Goal: Transaction & Acquisition: Purchase product/service

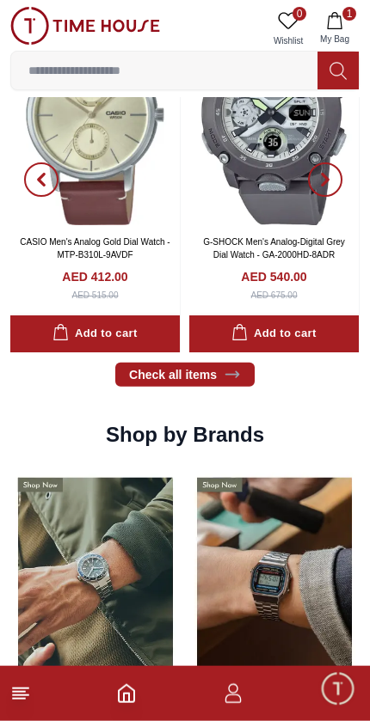
scroll to position [1038, 0]
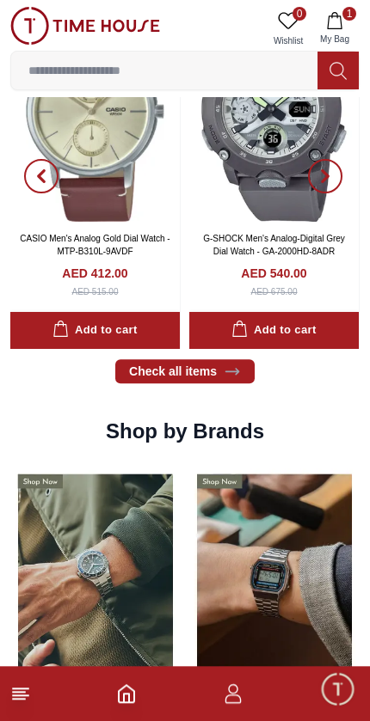
click at [150, 686] on footer "1" at bounding box center [185, 693] width 370 height 55
click at [135, 689] on icon "Home" at bounding box center [126, 693] width 21 height 21
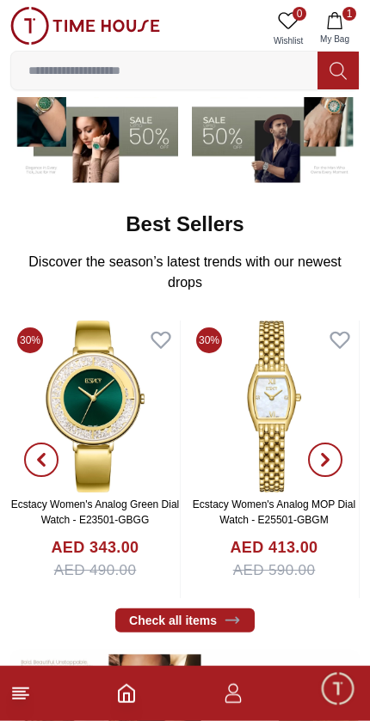
scroll to position [0, 0]
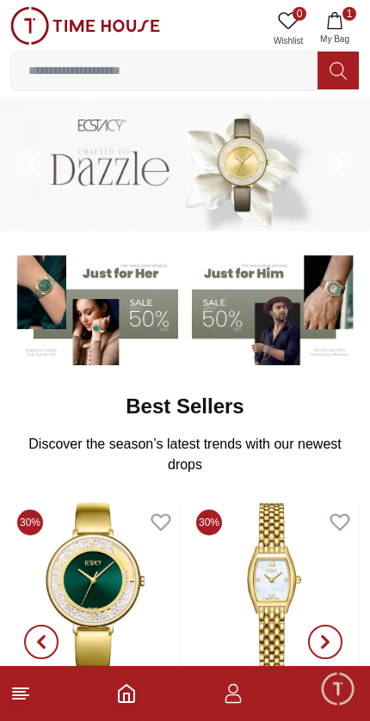
click at [174, 72] on input at bounding box center [164, 70] width 306 height 34
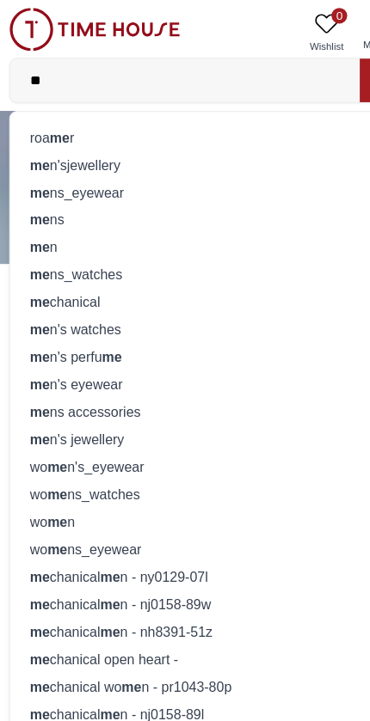
type input "**"
click at [57, 192] on div "me ns" at bounding box center [184, 192] width 327 height 24
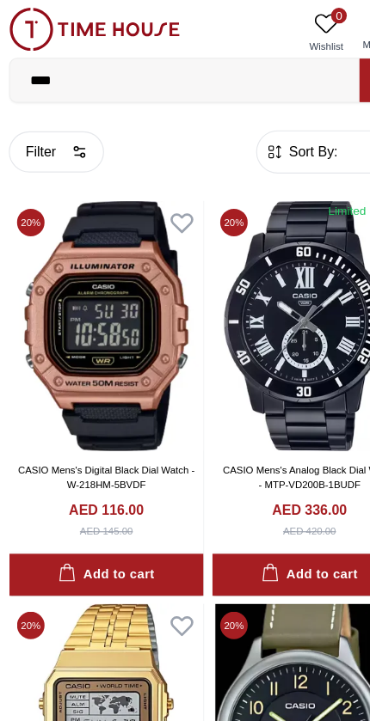
click at [238, 129] on icon "button" at bounding box center [243, 133] width 17 height 17
click at [235, 136] on icon "button" at bounding box center [243, 133] width 17 height 17
click at [242, 133] on icon "button" at bounding box center [243, 133] width 17 height 17
click at [290, 132] on span "Sort By:" at bounding box center [275, 133] width 46 height 17
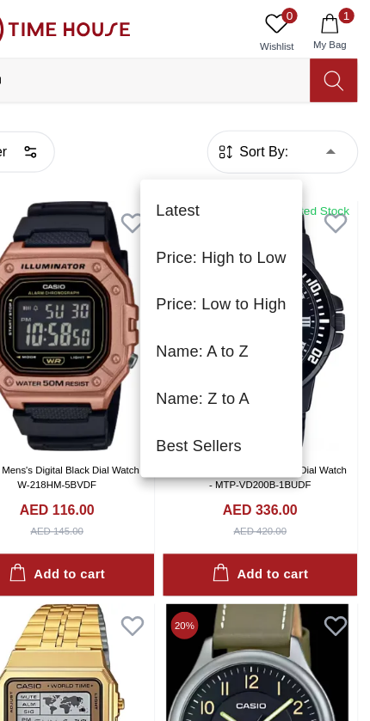
click at [206, 264] on li "Price: Low to High" at bounding box center [239, 267] width 142 height 41
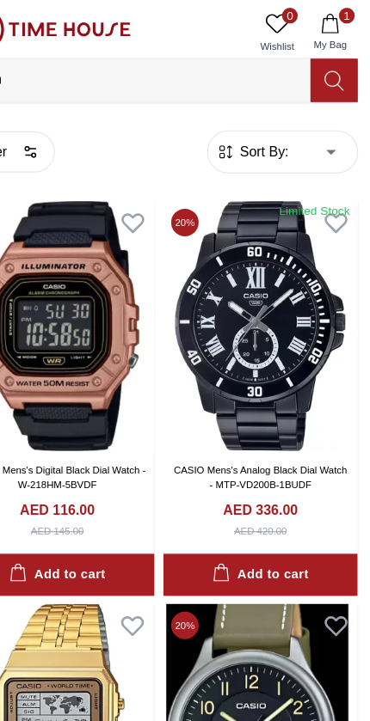
type input "*"
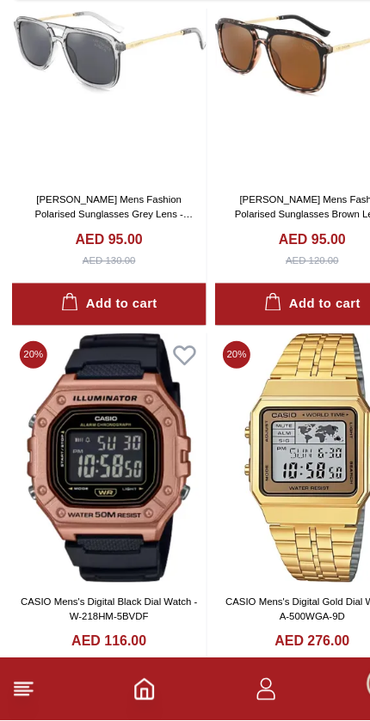
scroll to position [149, 0]
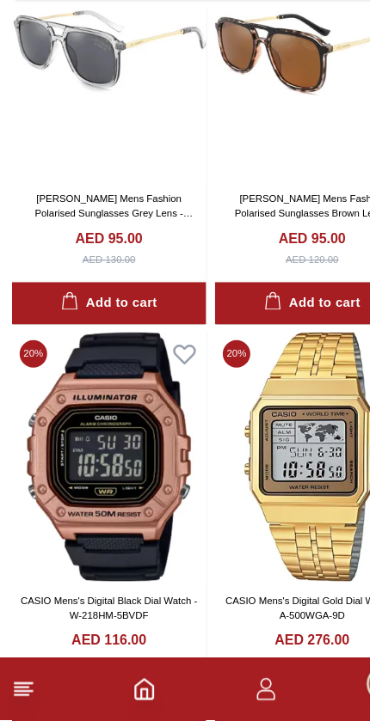
click at [46, 404] on img at bounding box center [95, 490] width 170 height 219
